Goal: Task Accomplishment & Management: Manage account settings

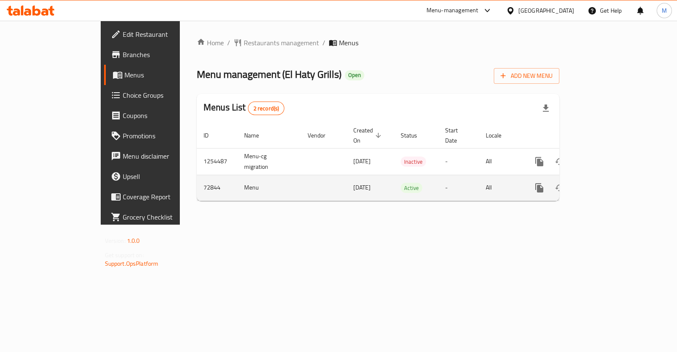
click at [237, 178] on td "Menu" at bounding box center [268, 188] width 63 height 26
click at [605, 183] on icon "enhanced table" at bounding box center [600, 188] width 10 height 10
